Goal: Task Accomplishment & Management: Complete application form

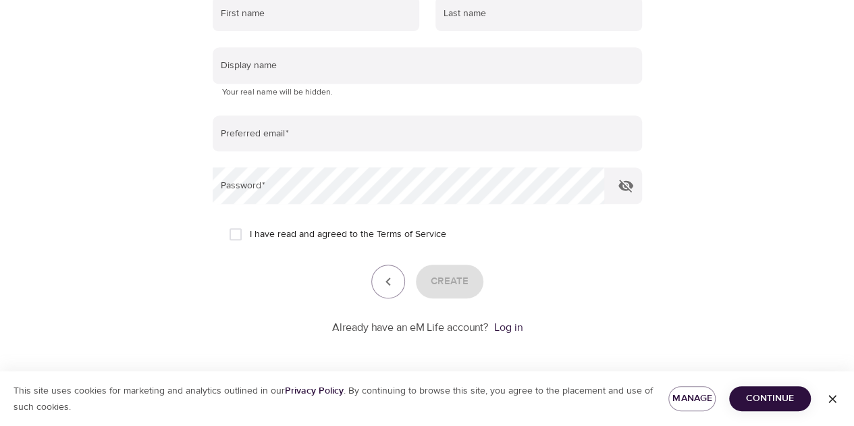
scroll to position [80, 0]
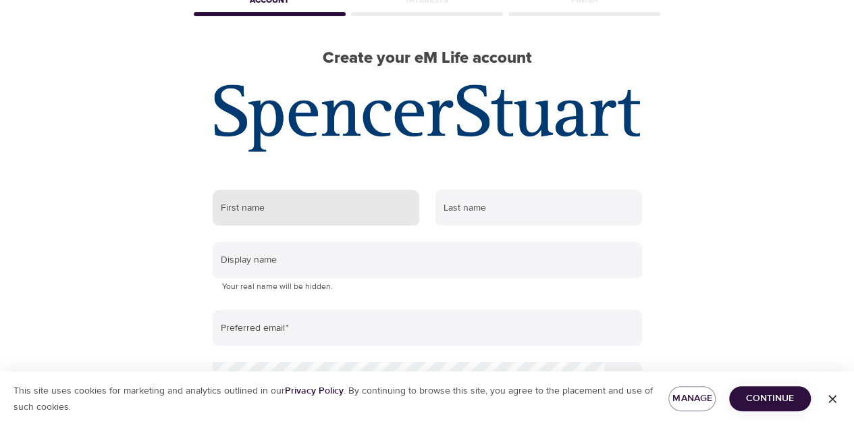
click at [276, 210] on input "text" at bounding box center [316, 208] width 206 height 36
type input "Ankit"
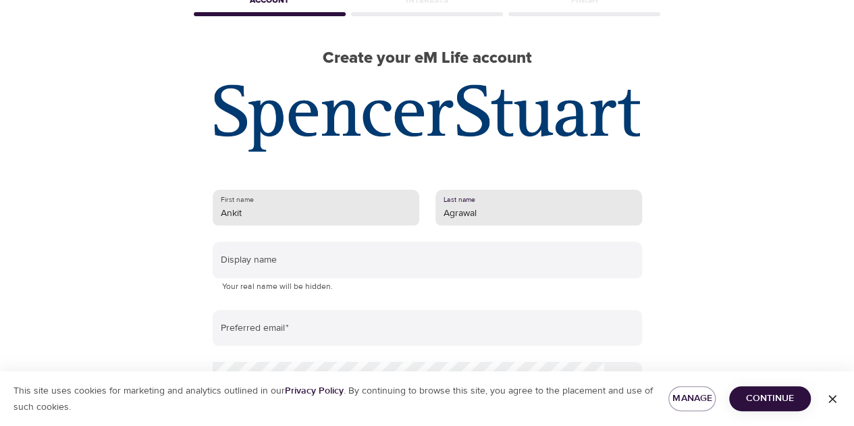
type input "Agrawal"
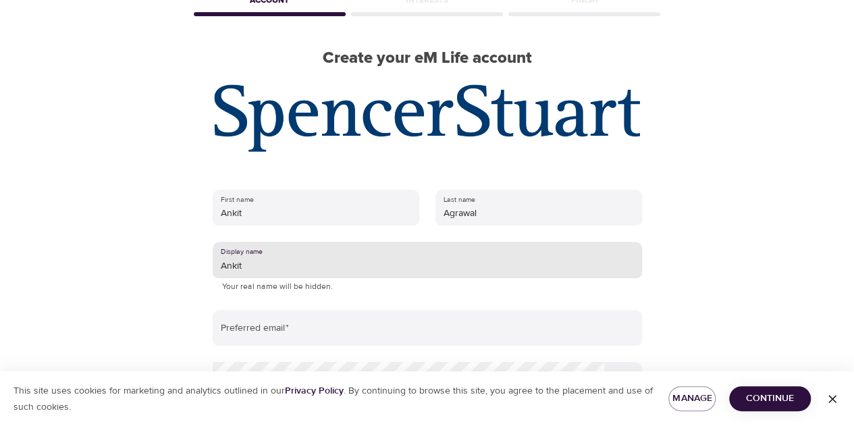
click at [256, 269] on input "Ankit" at bounding box center [427, 260] width 429 height 36
type input "Its Me"
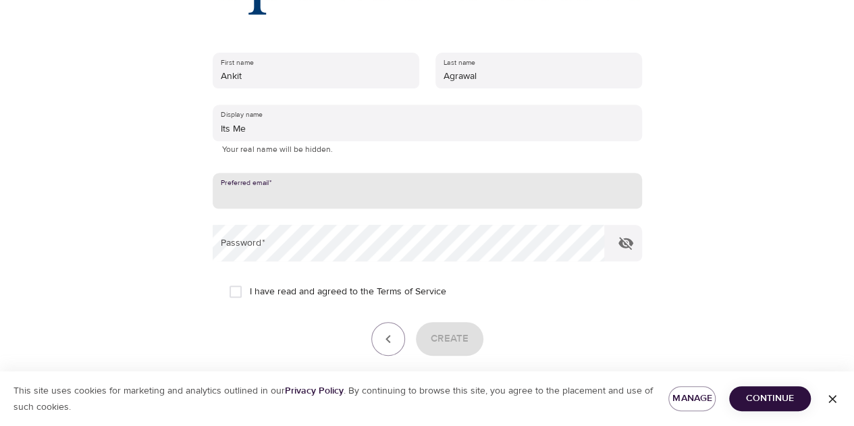
scroll to position [216, 0]
type input "[PERSON_NAME][EMAIL_ADDRESS][DOMAIN_NAME]"
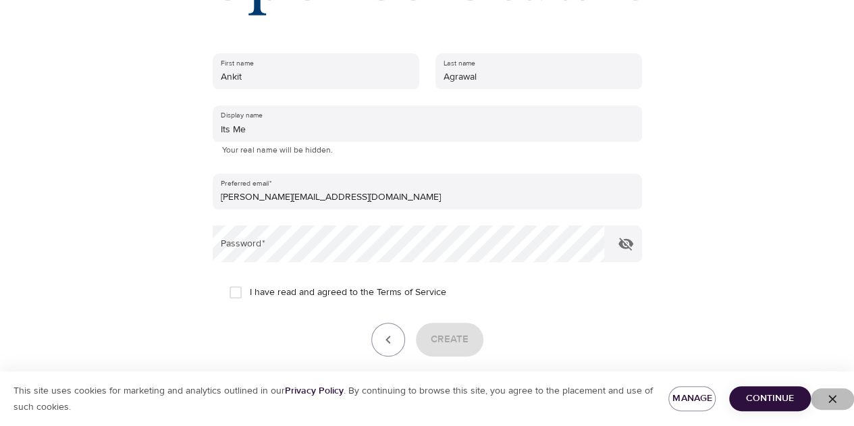
click at [825, 392] on icon "button" at bounding box center [831, 398] width 13 height 13
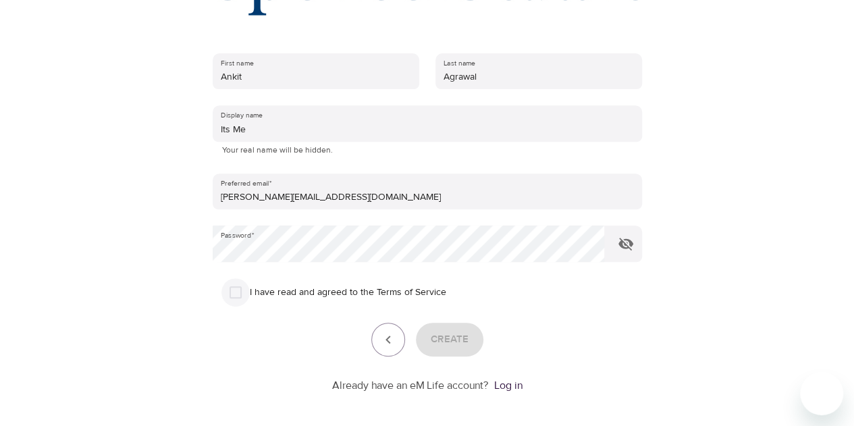
click at [236, 289] on input "I have read and agreed to the Terms of Service" at bounding box center [235, 292] width 28 height 28
checkbox input "true"
drag, startPoint x: 454, startPoint y: 333, endPoint x: 443, endPoint y: 329, distance: 12.2
click at [443, 329] on button "Create" at bounding box center [449, 340] width 67 height 34
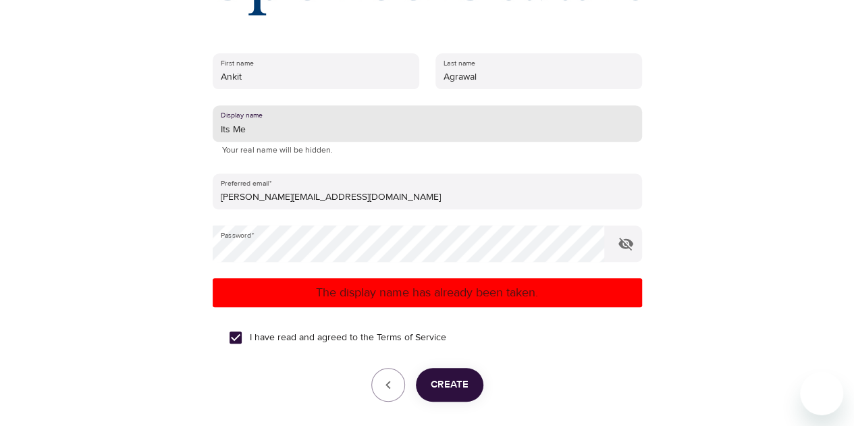
click at [266, 134] on input "Its Me" at bounding box center [427, 123] width 429 height 36
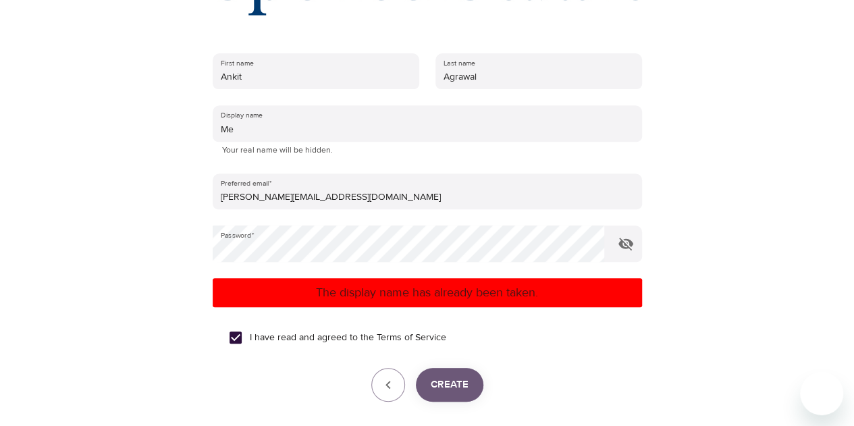
click at [451, 382] on span "Create" at bounding box center [450, 385] width 38 height 18
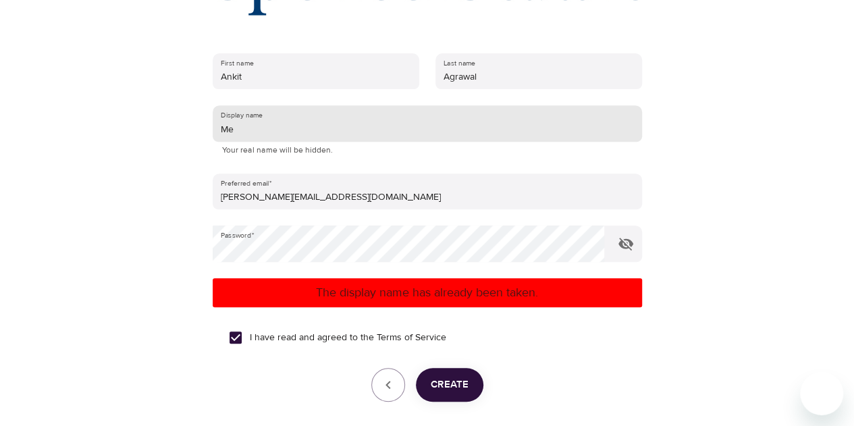
click at [242, 133] on input "Me" at bounding box center [427, 123] width 429 height 36
click at [270, 121] on input "Ankit 1506" at bounding box center [427, 123] width 429 height 36
type input "Ankit 1506"
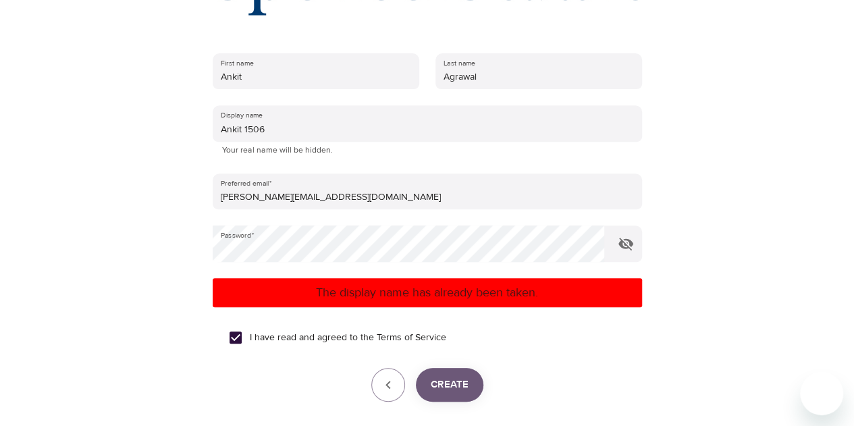
click at [447, 379] on span "Create" at bounding box center [450, 385] width 38 height 18
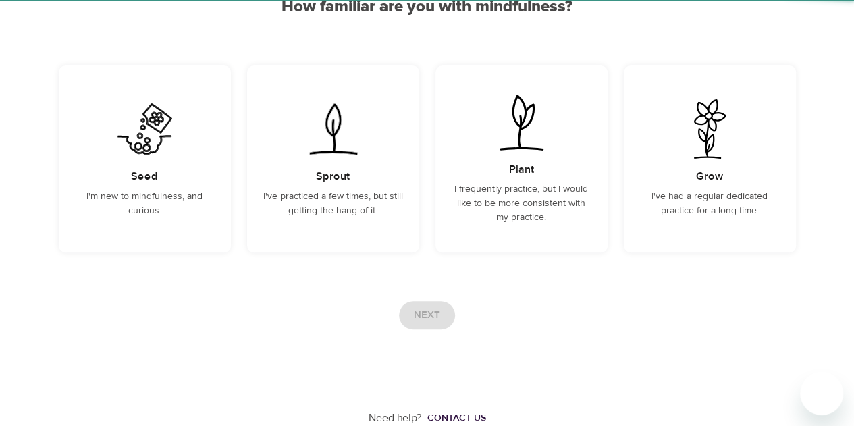
scroll to position [146, 0]
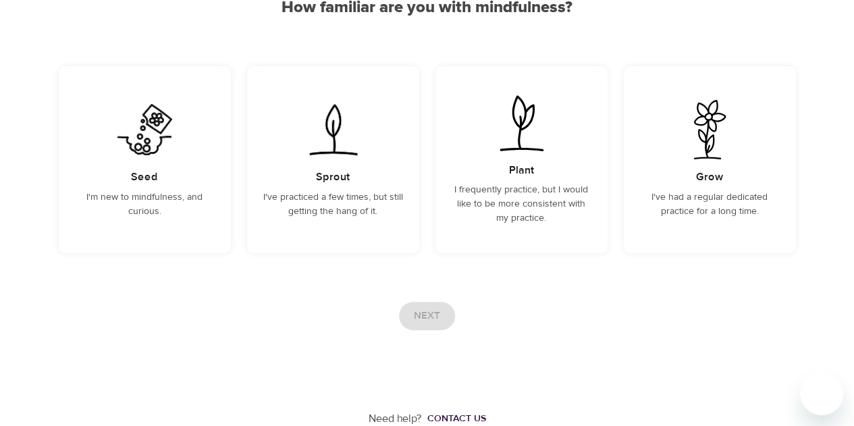
click at [592, 362] on div "Need help? Contact us" at bounding box center [427, 378] width 737 height 96
click at [131, 155] on img at bounding box center [145, 129] width 68 height 59
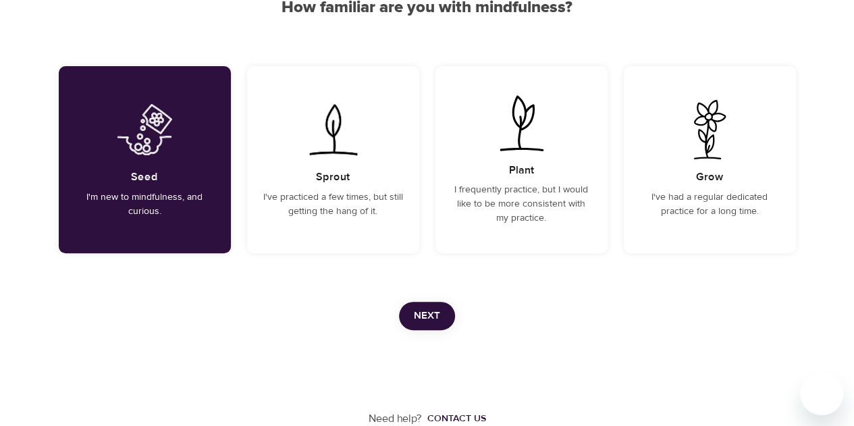
click at [424, 307] on span "Next" at bounding box center [427, 316] width 26 height 18
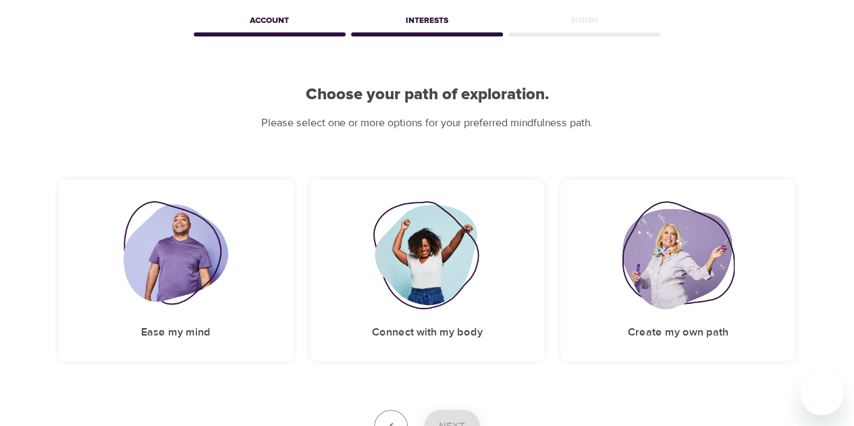
scroll to position [167, 0]
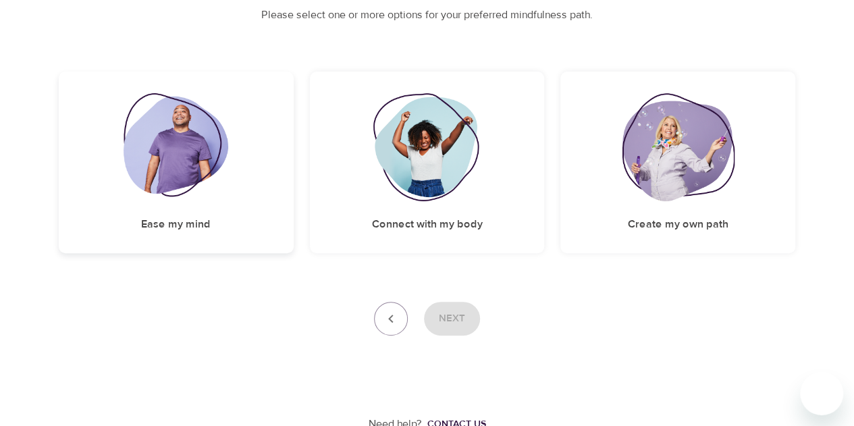
click at [209, 215] on div "Ease my mind" at bounding box center [176, 163] width 235 height 182
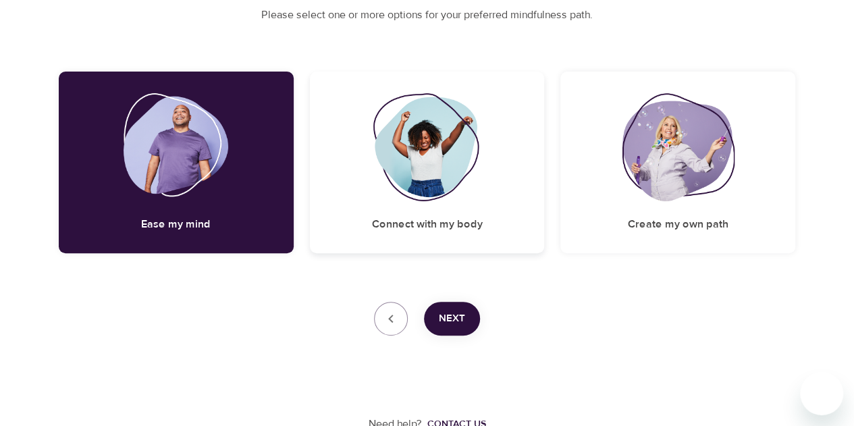
click at [358, 213] on div "Connect with my body" at bounding box center [427, 163] width 235 height 182
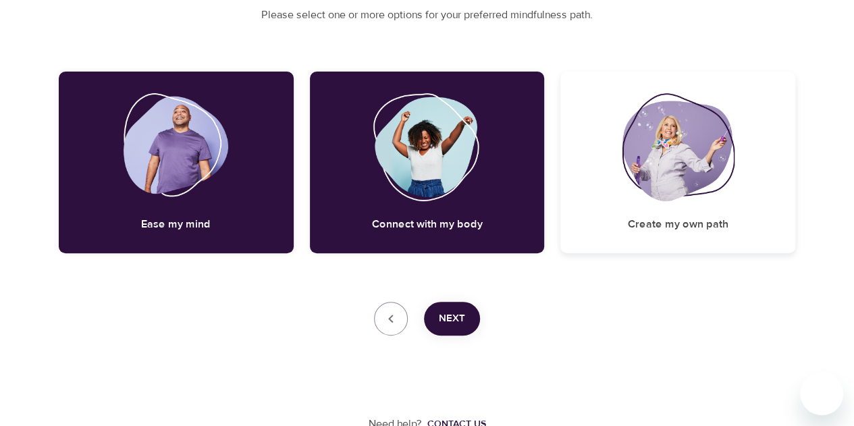
click at [632, 200] on img at bounding box center [677, 147] width 112 height 108
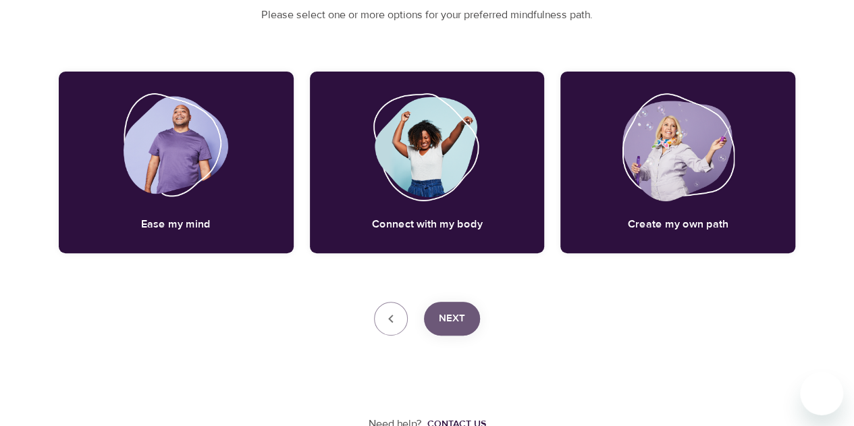
click at [445, 323] on span "Next" at bounding box center [452, 319] width 26 height 18
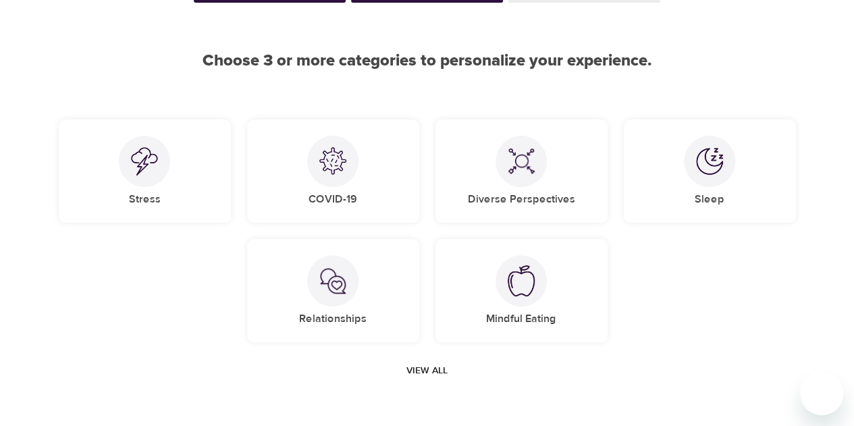
scroll to position [97, 0]
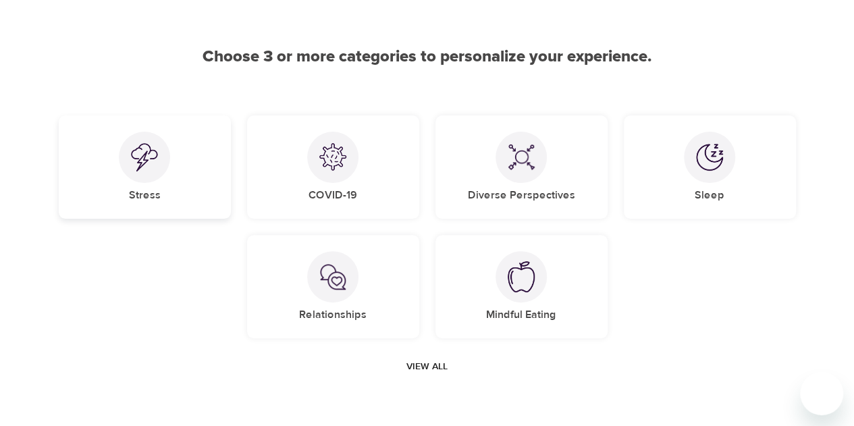
click at [169, 153] on div at bounding box center [144, 157] width 51 height 51
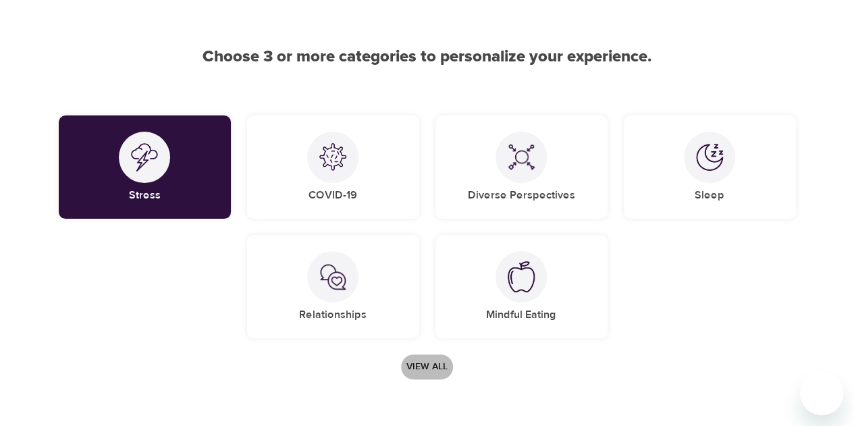
click at [422, 366] on span "View all" at bounding box center [426, 366] width 41 height 17
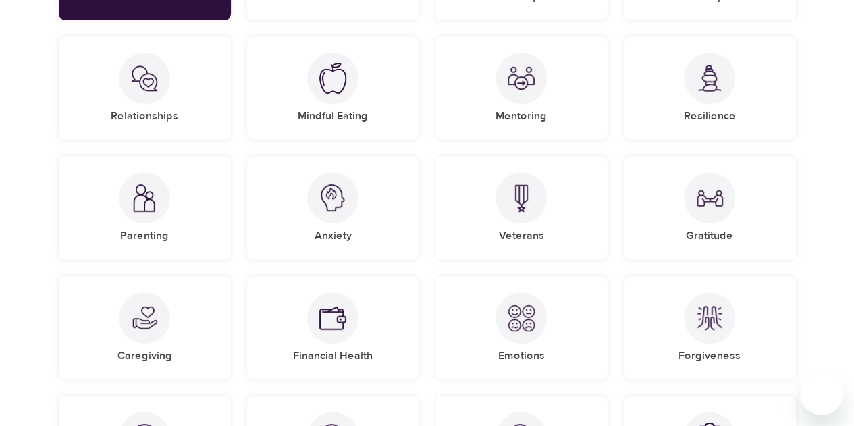
scroll to position [0, 0]
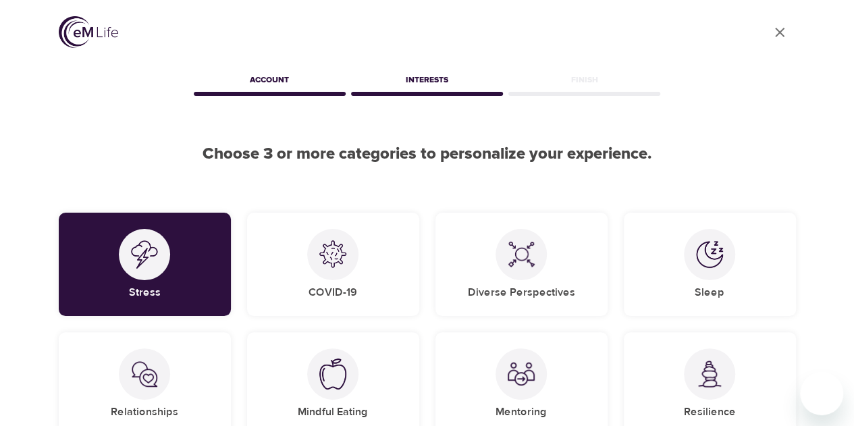
click at [740, 32] on div "User Profile" at bounding box center [427, 34] width 737 height 36
